Goal: Task Accomplishment & Management: Use online tool/utility

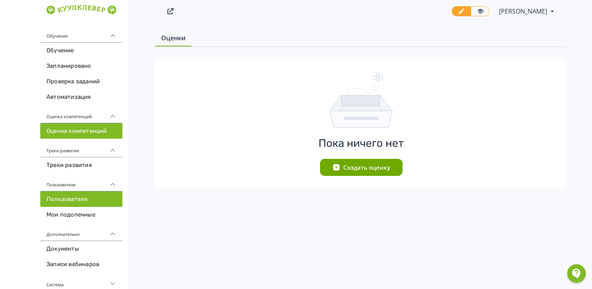
scroll to position [5, 0]
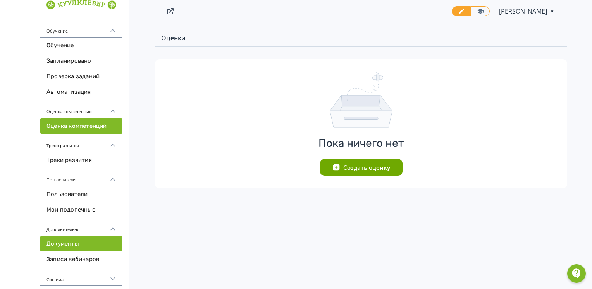
click at [60, 238] on link "Документы" at bounding box center [81, 244] width 82 height 16
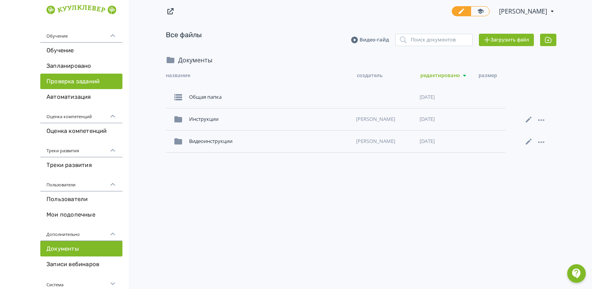
click at [60, 83] on link "Проверка заданий" at bounding box center [81, 82] width 82 height 16
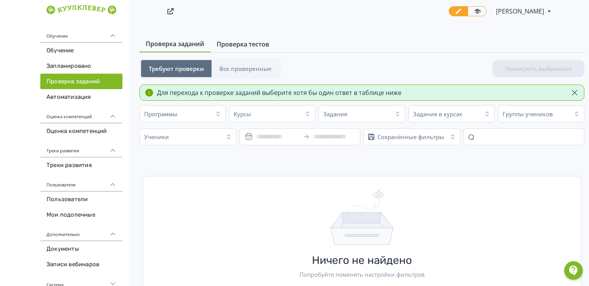
click at [249, 47] on span "Проверка тестов" at bounding box center [243, 44] width 53 height 9
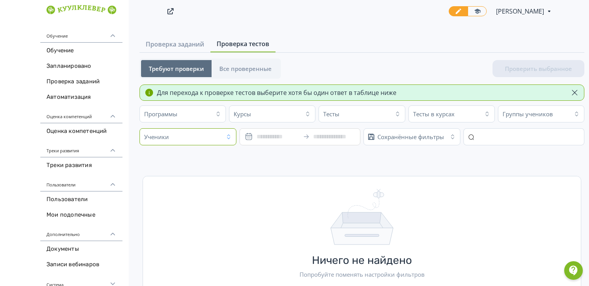
click at [190, 132] on div "Ученики" at bounding box center [181, 137] width 79 height 12
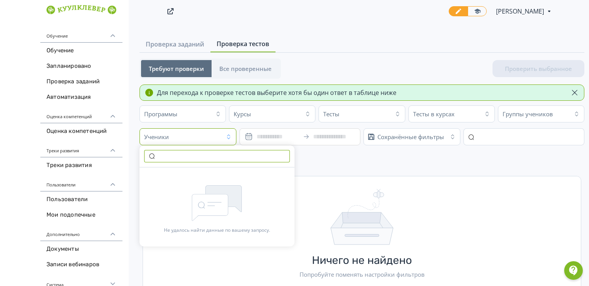
click at [190, 151] on input "text" at bounding box center [217, 156] width 146 height 12
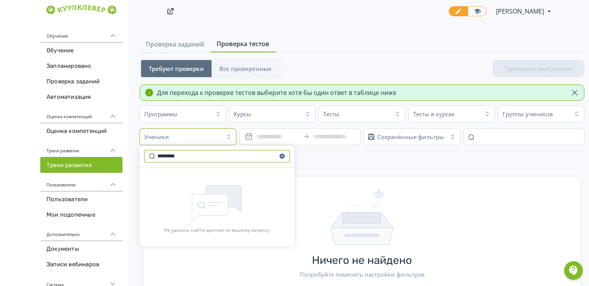
type input "*********"
click at [86, 163] on link "Треки развития" at bounding box center [81, 165] width 82 height 16
